Goal: Transaction & Acquisition: Subscribe to service/newsletter

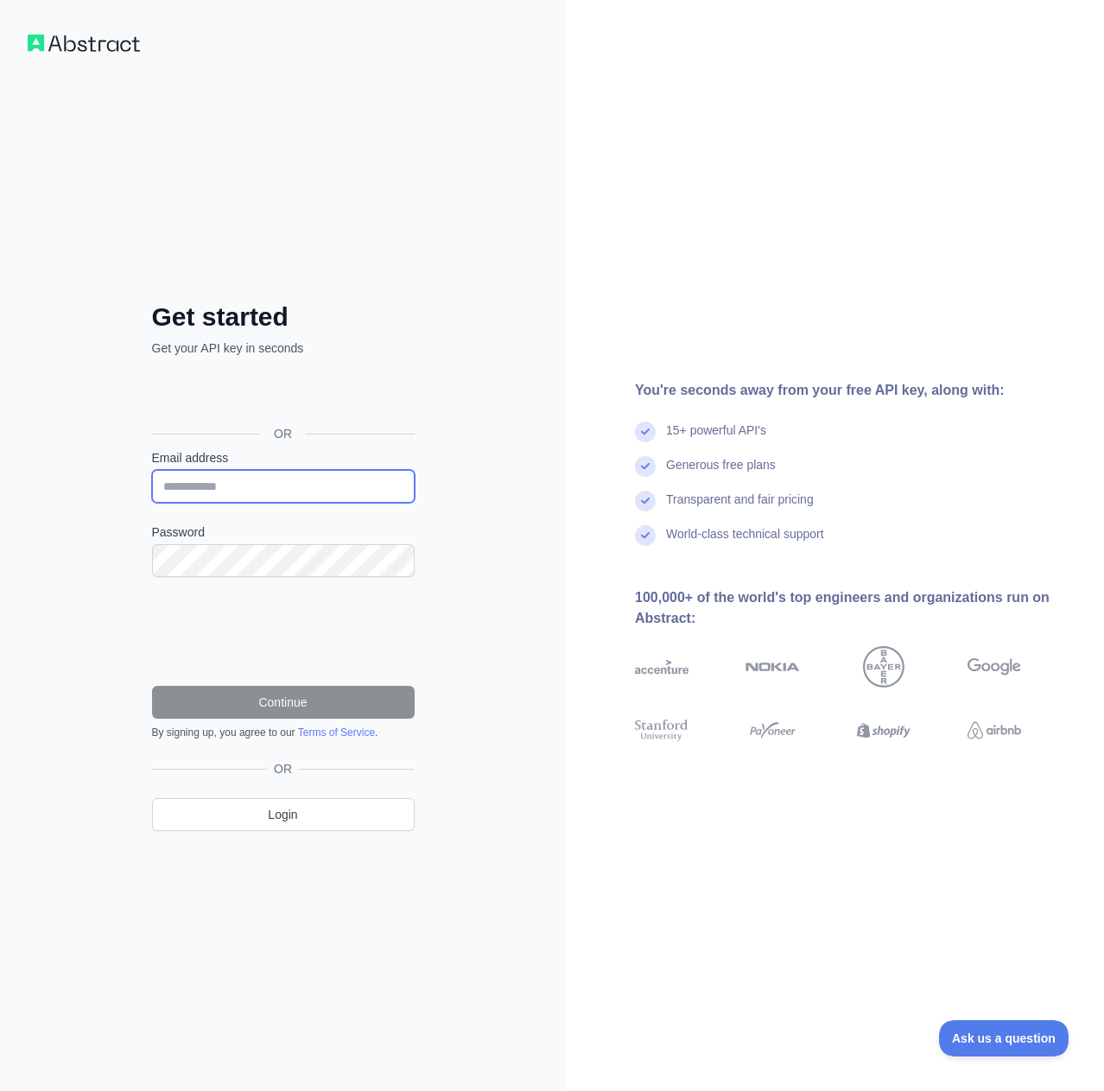
click at [270, 479] on input "Email address" at bounding box center [283, 486] width 263 height 33
click at [311, 434] on div "OR" at bounding box center [283, 433] width 263 height 31
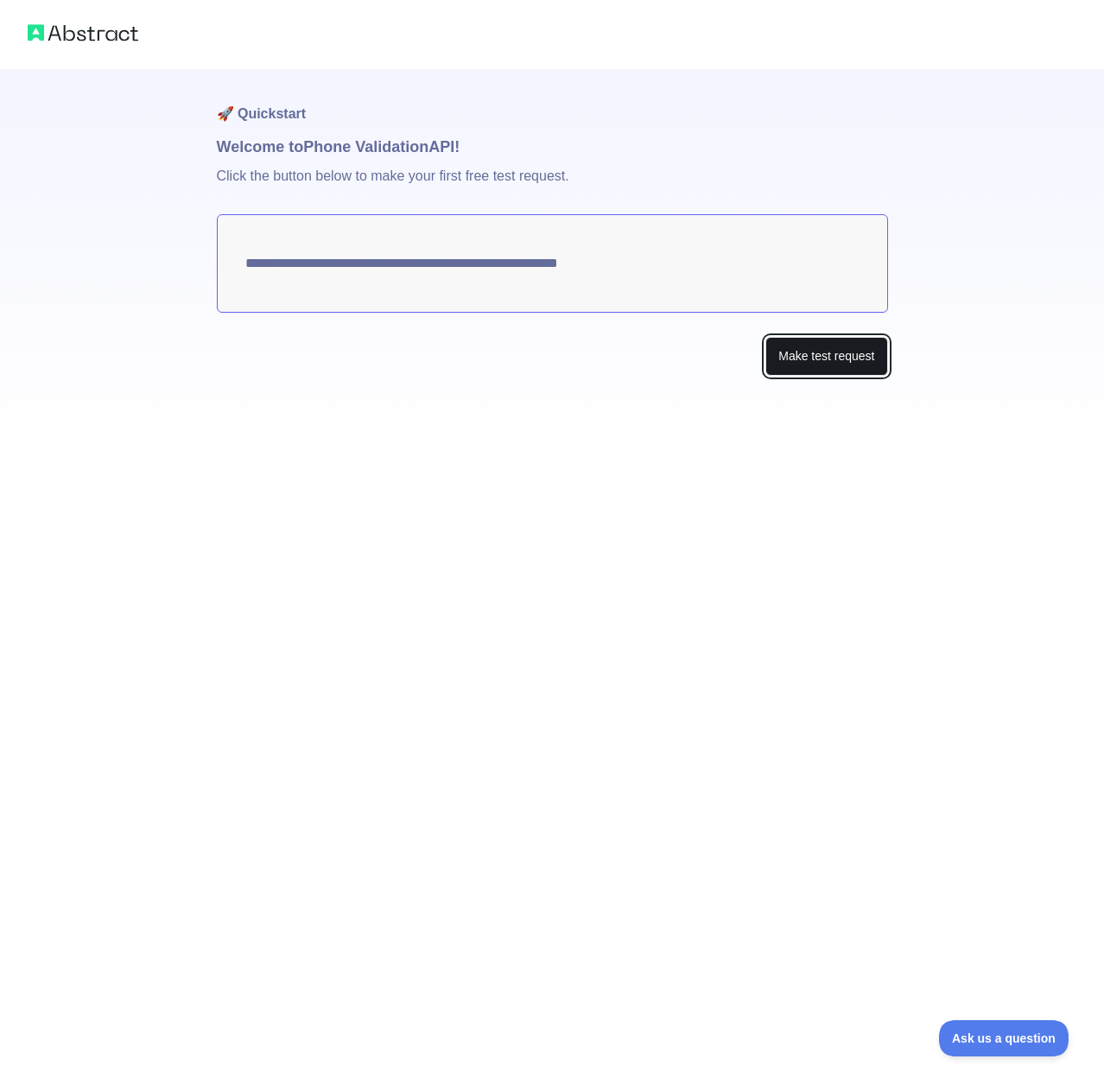
click at [778, 365] on button "Make test request" at bounding box center [826, 356] width 122 height 39
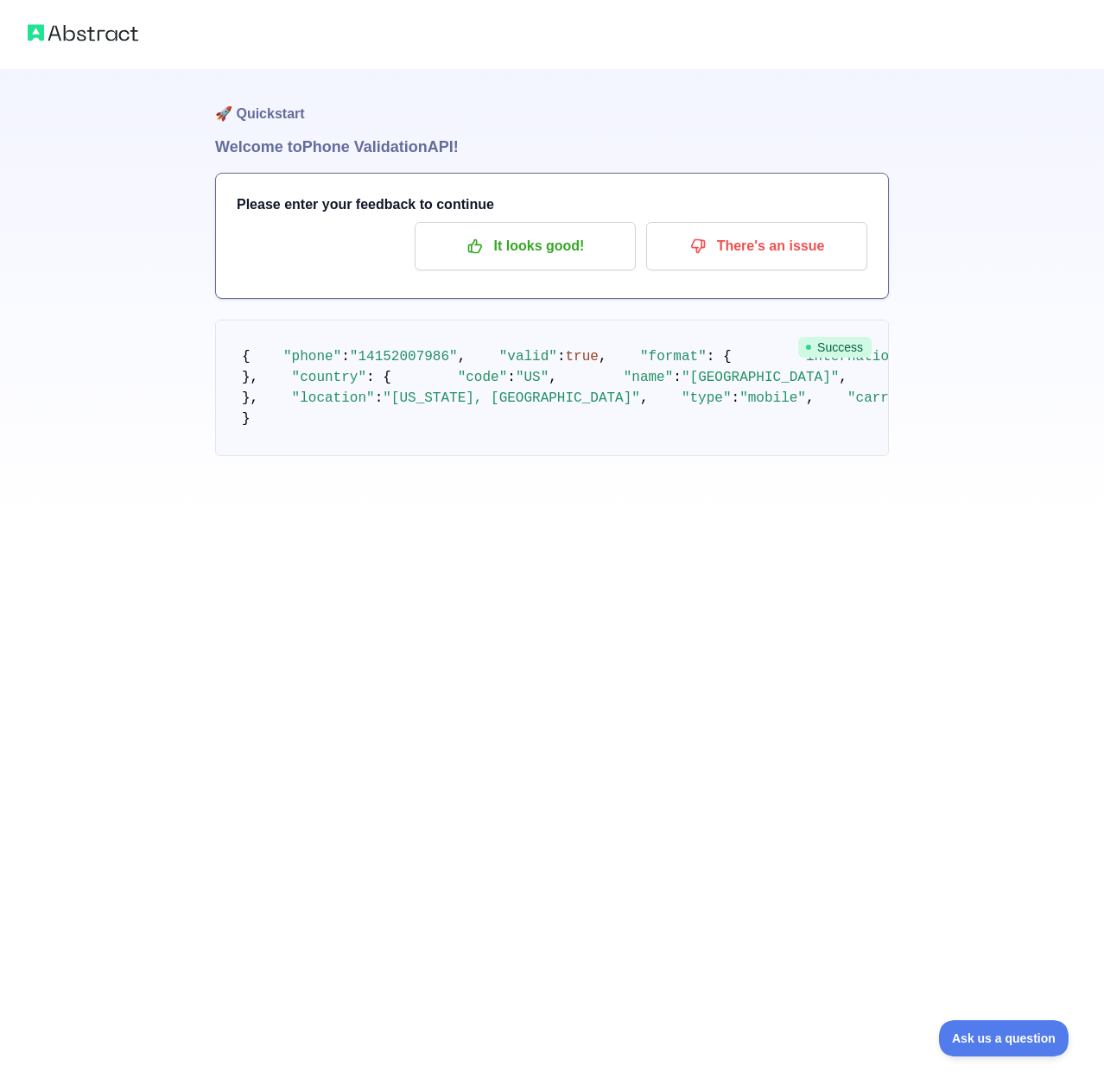
click at [388, 364] on span ""14152007986"" at bounding box center [404, 357] width 108 height 16
click at [462, 368] on pre "{ "phone" : "[PHONE_NUMBER]" , "valid" : true , "format" : { "international" : …" at bounding box center [552, 388] width 674 height 136
click at [541, 251] on p "It looks good!" at bounding box center [524, 245] width 195 height 29
